Goal: Book appointment/travel/reservation

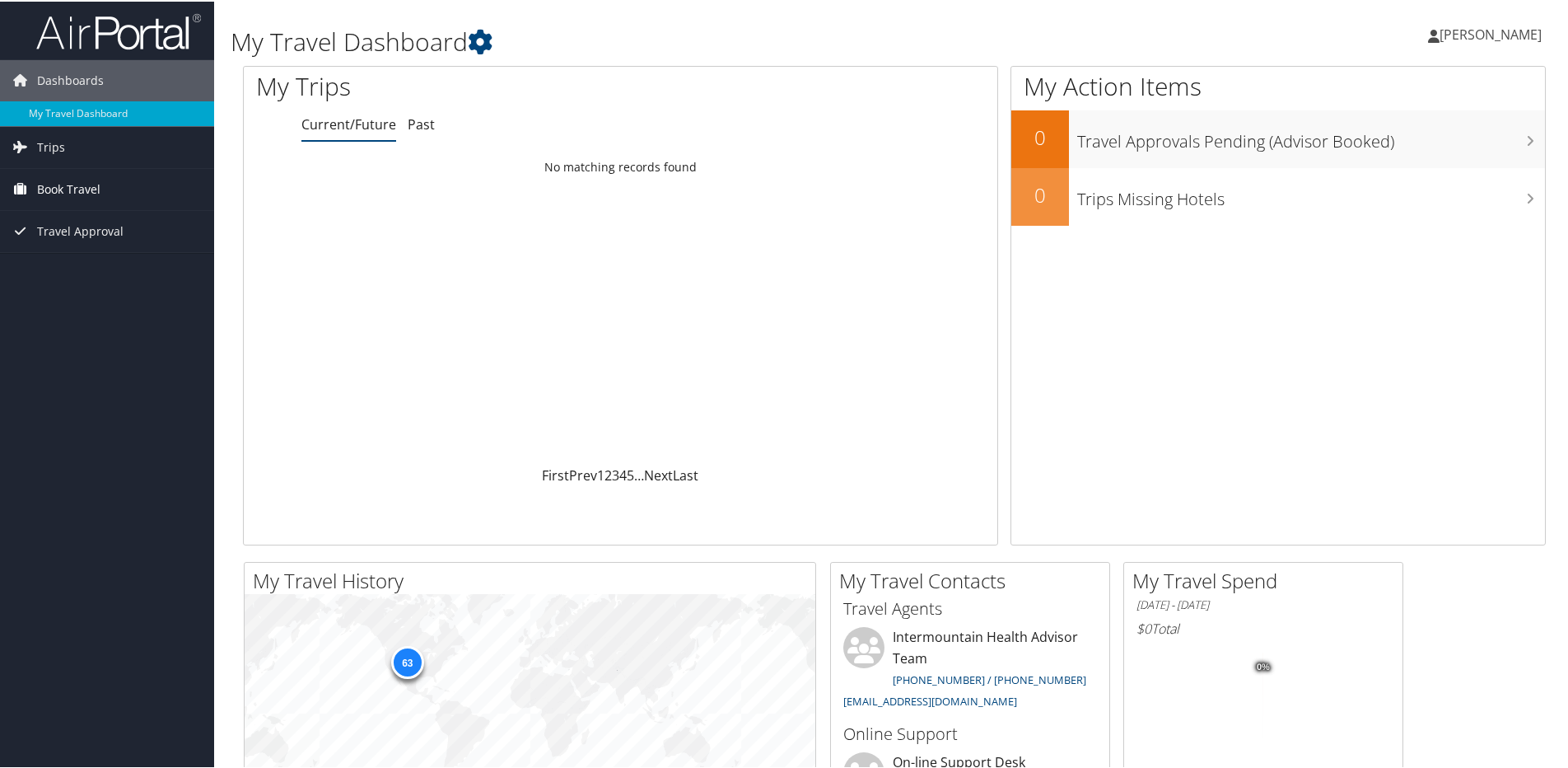
click at [100, 187] on span "Book Travel" at bounding box center [68, 187] width 63 height 41
click at [101, 242] on link "Approval Request (Beta)" at bounding box center [107, 245] width 214 height 25
click at [82, 150] on link "Trips" at bounding box center [107, 145] width 214 height 41
click at [78, 263] on span "Book Travel" at bounding box center [68, 262] width 63 height 41
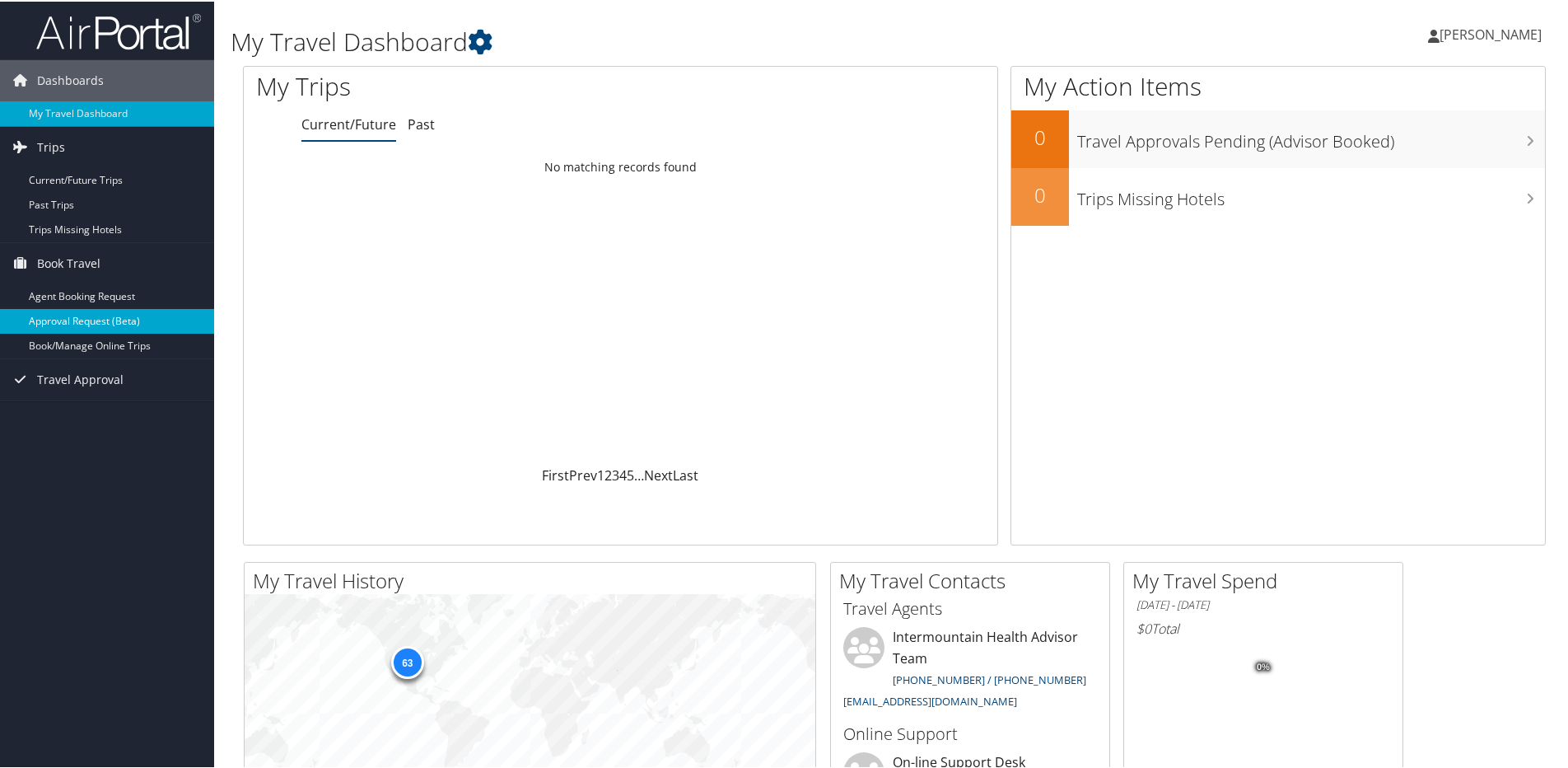
click at [74, 324] on link "Approval Request (Beta)" at bounding box center [107, 320] width 214 height 25
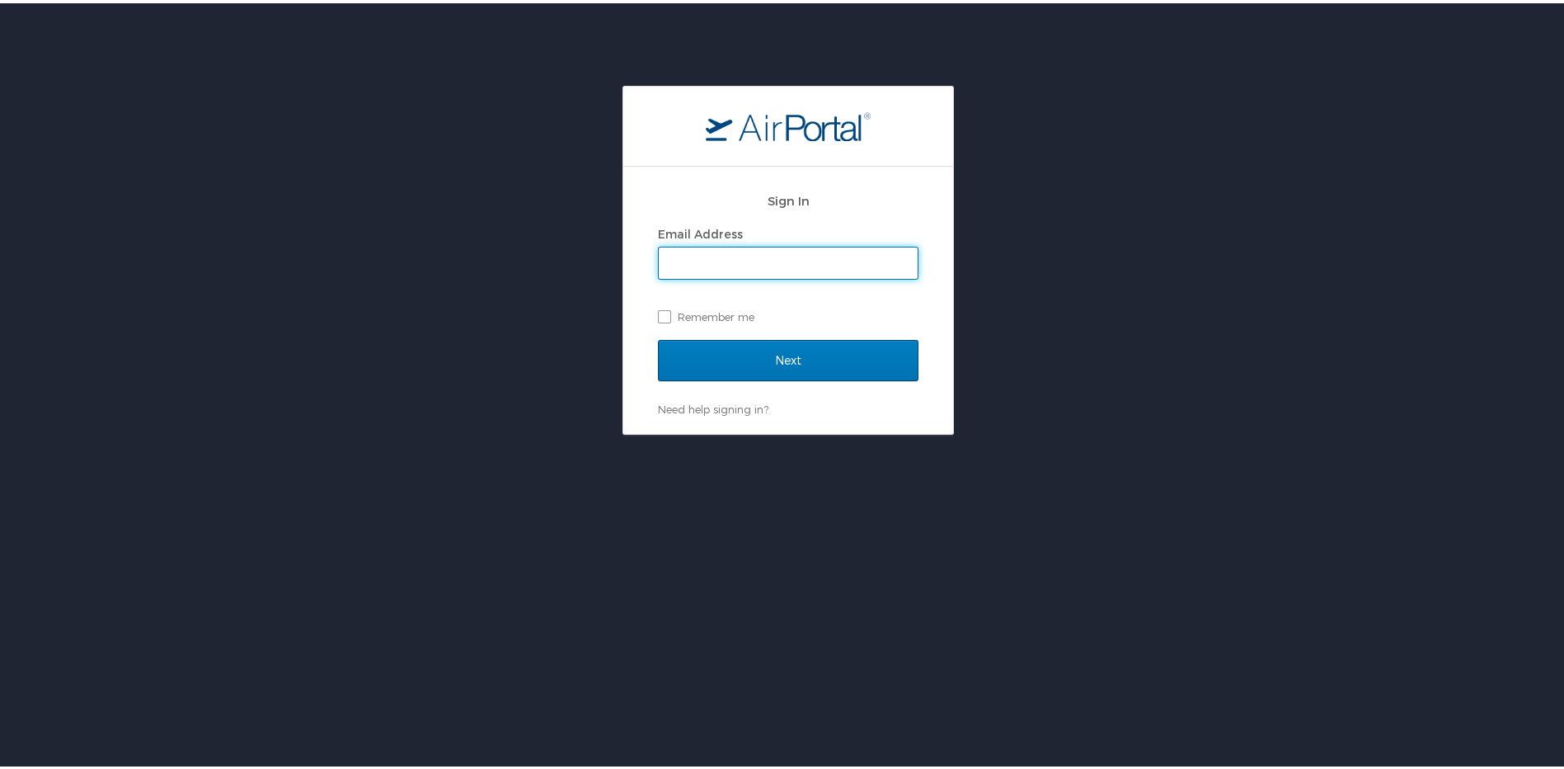
click at [741, 271] on input "Email Address" at bounding box center [788, 259] width 259 height 31
type input "[PERSON_NAME][EMAIL_ADDRESS][PERSON_NAME][DOMAIN_NAME]"
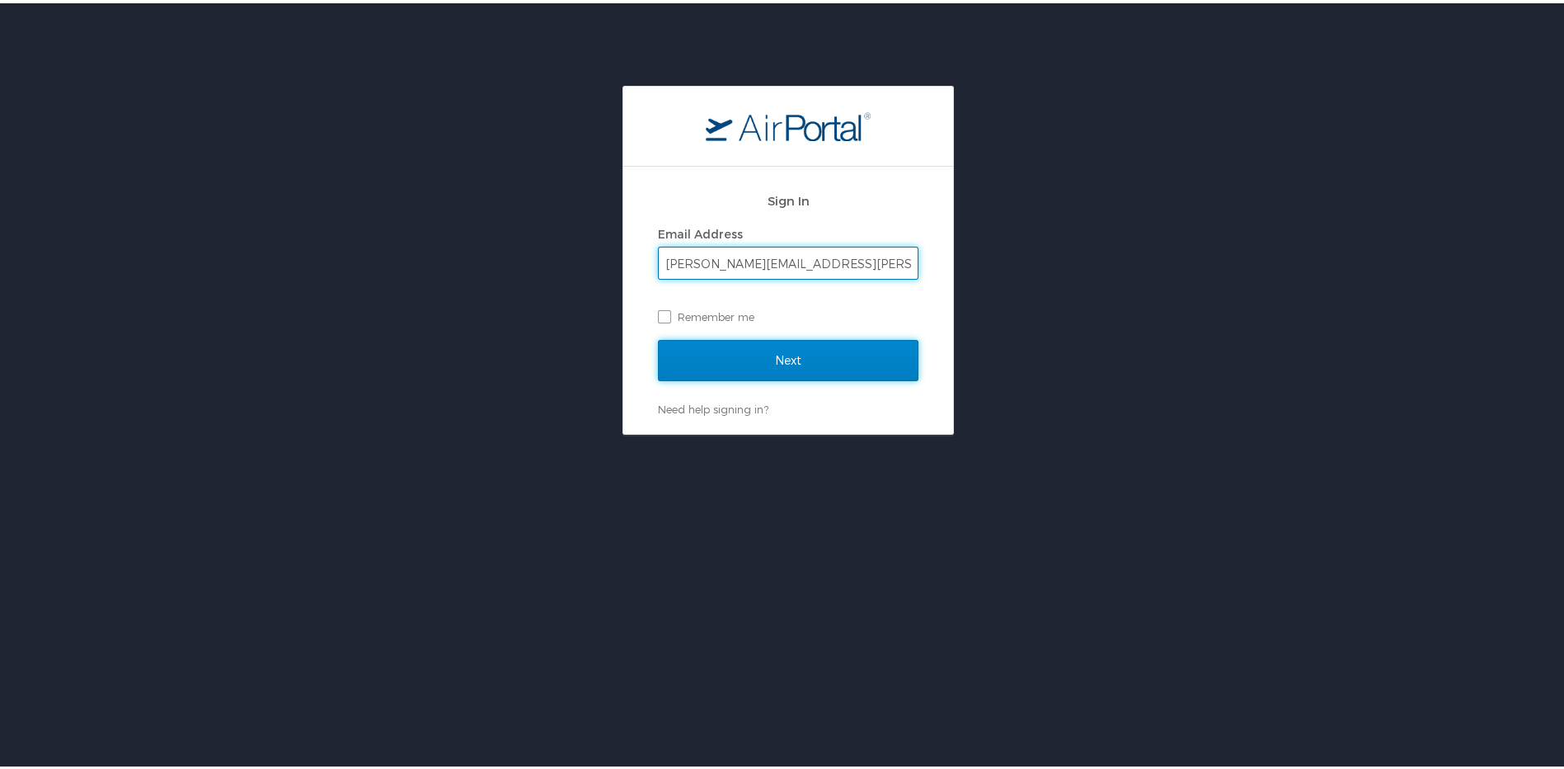
click at [763, 356] on input "Next" at bounding box center [788, 356] width 261 height 41
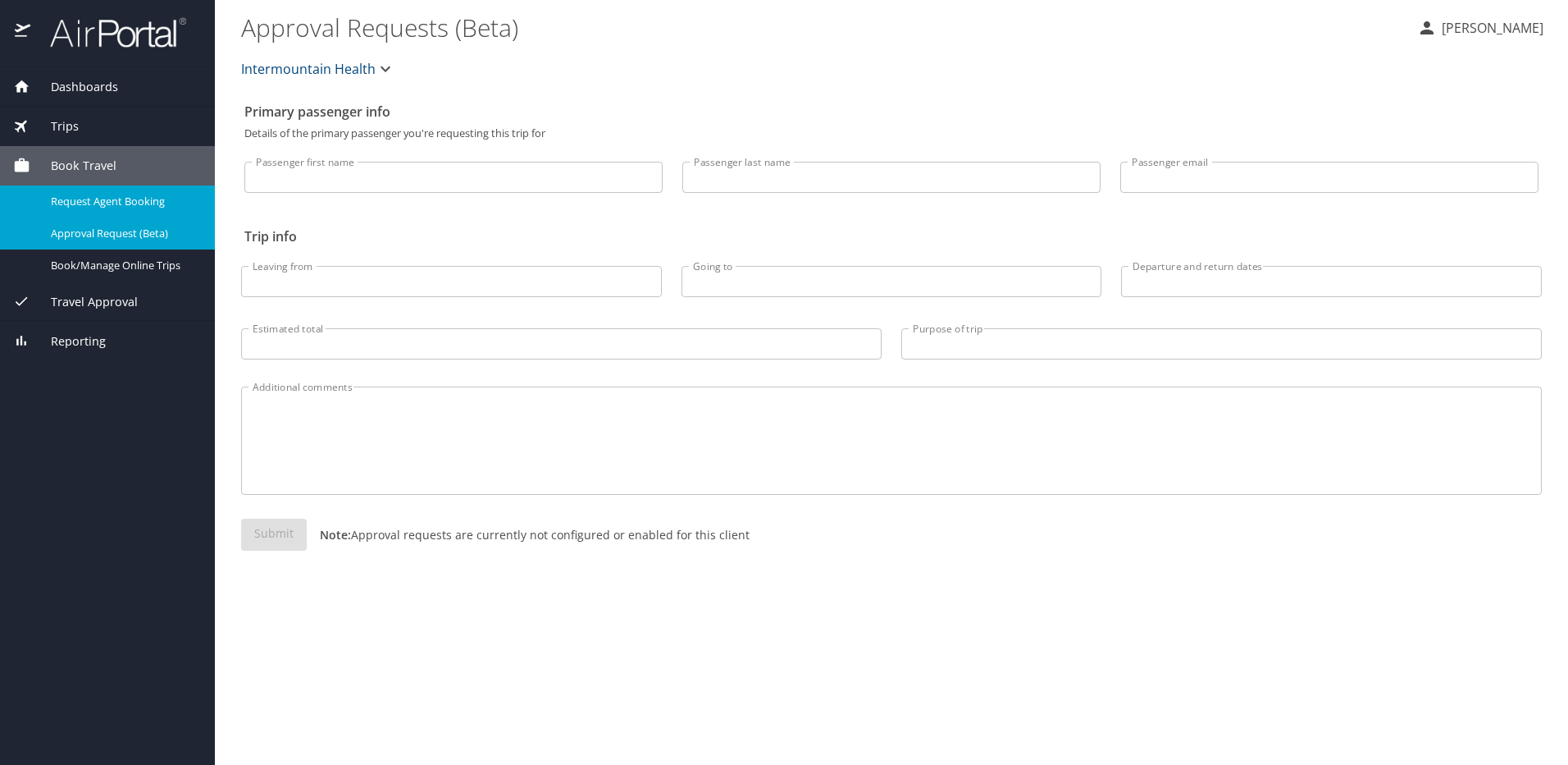
click at [120, 206] on span "Request Agent Booking" at bounding box center [122, 202] width 144 height 16
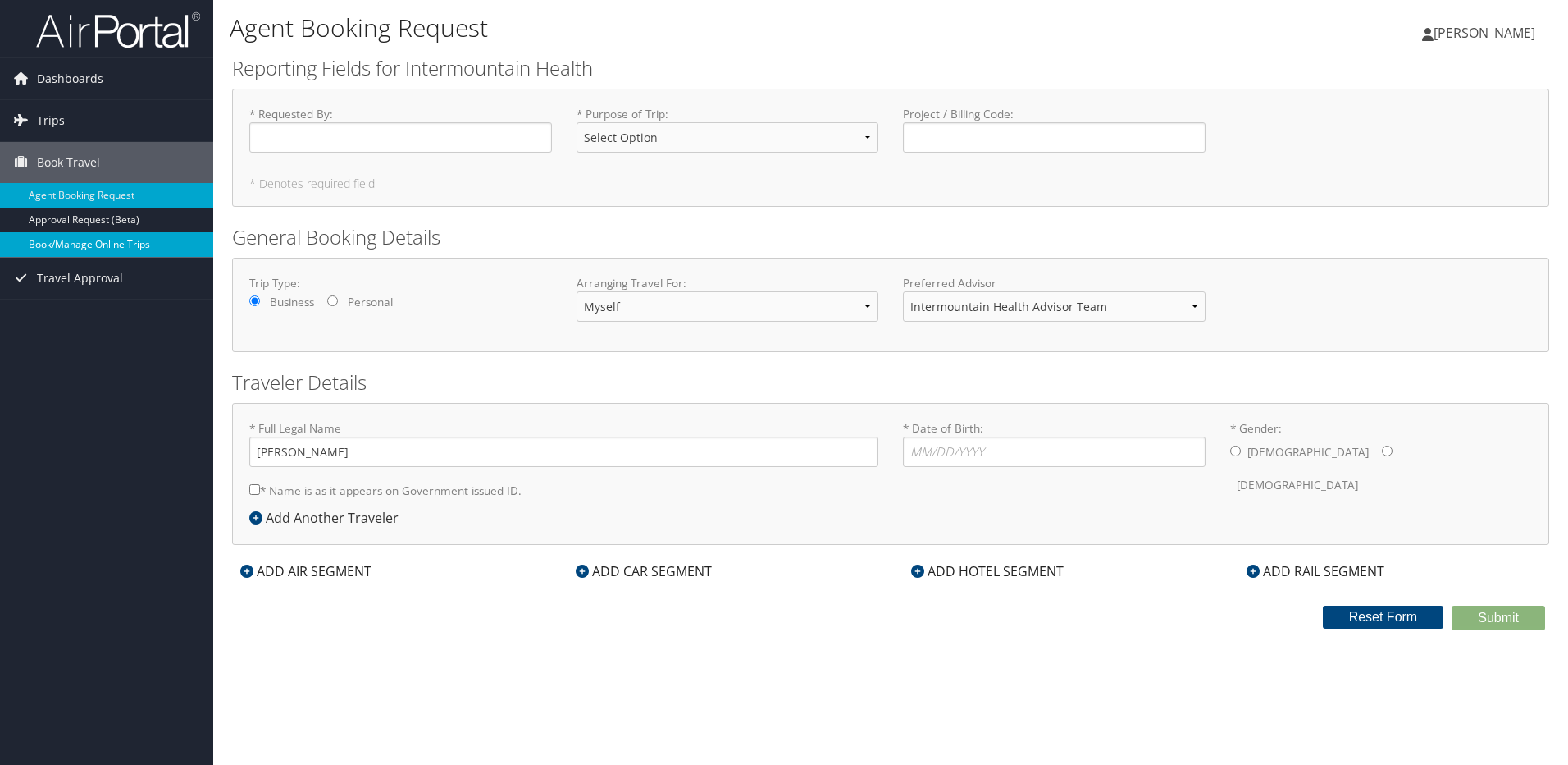
click at [58, 241] on link "Book/Manage Online Trips" at bounding box center [106, 244] width 213 height 25
